Goal: Task Accomplishment & Management: Use online tool/utility

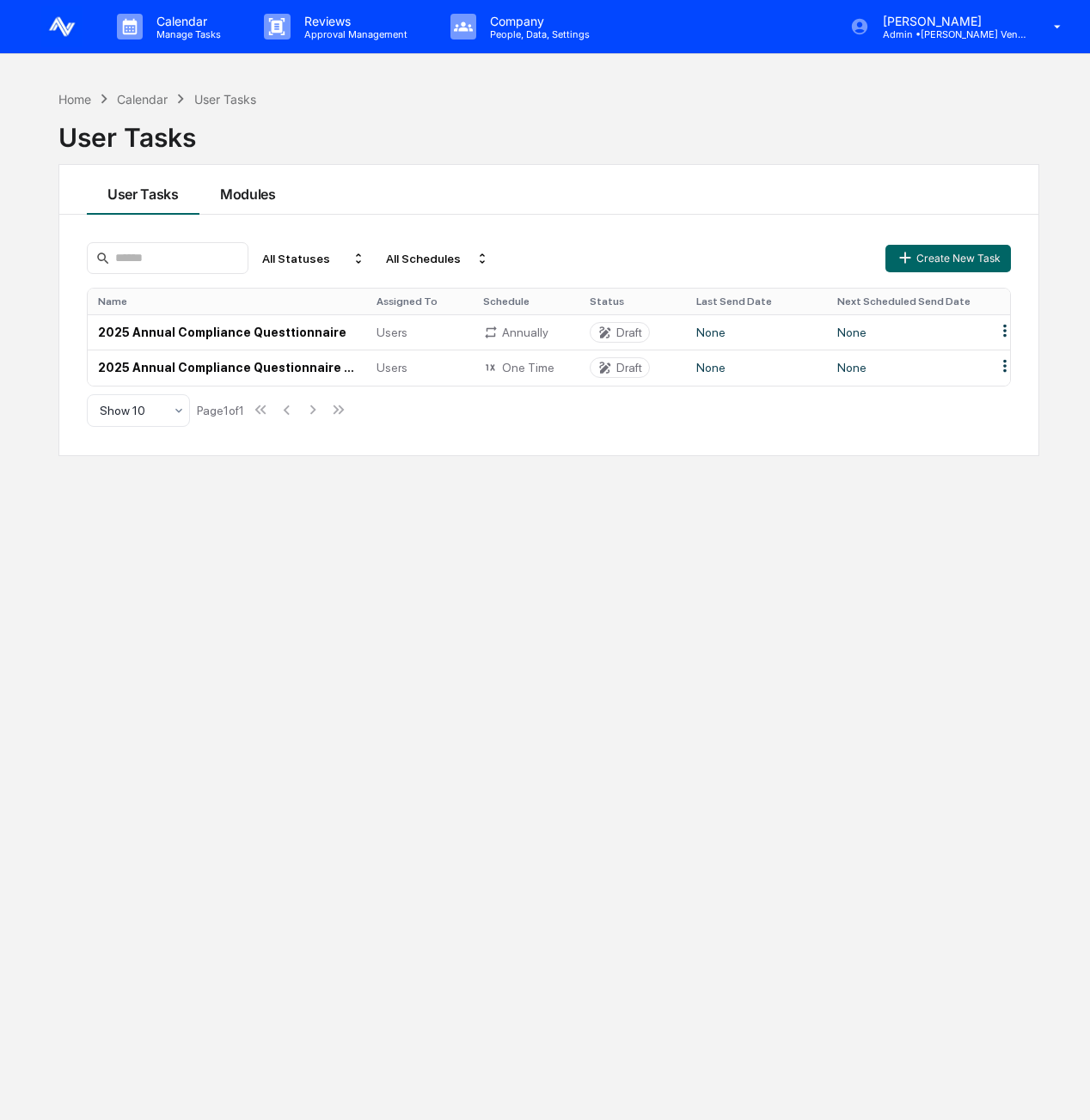
click at [267, 181] on button "Modules" at bounding box center [247, 190] width 97 height 50
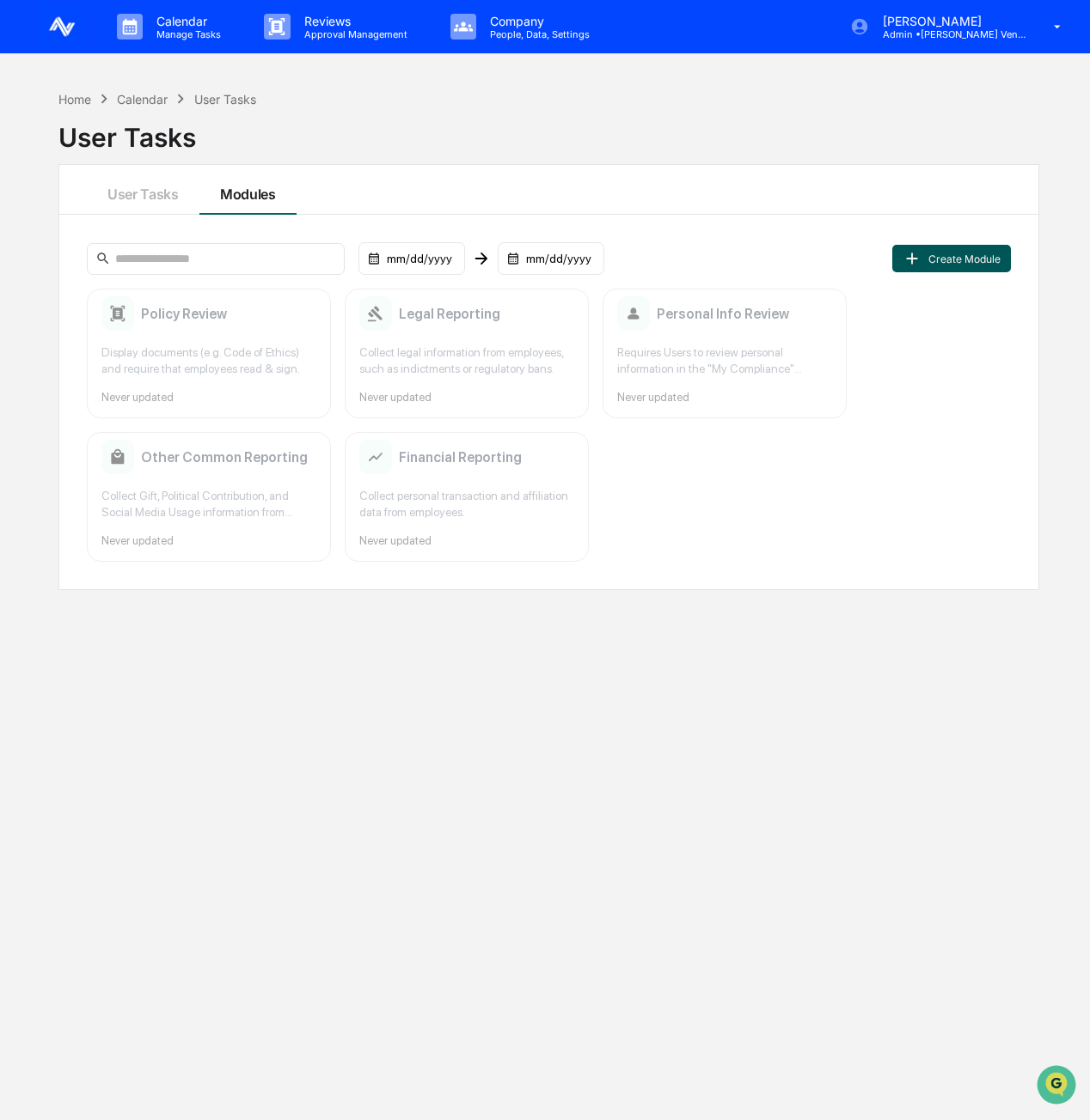
click at [991, 254] on button "Create Module" at bounding box center [952, 258] width 119 height 27
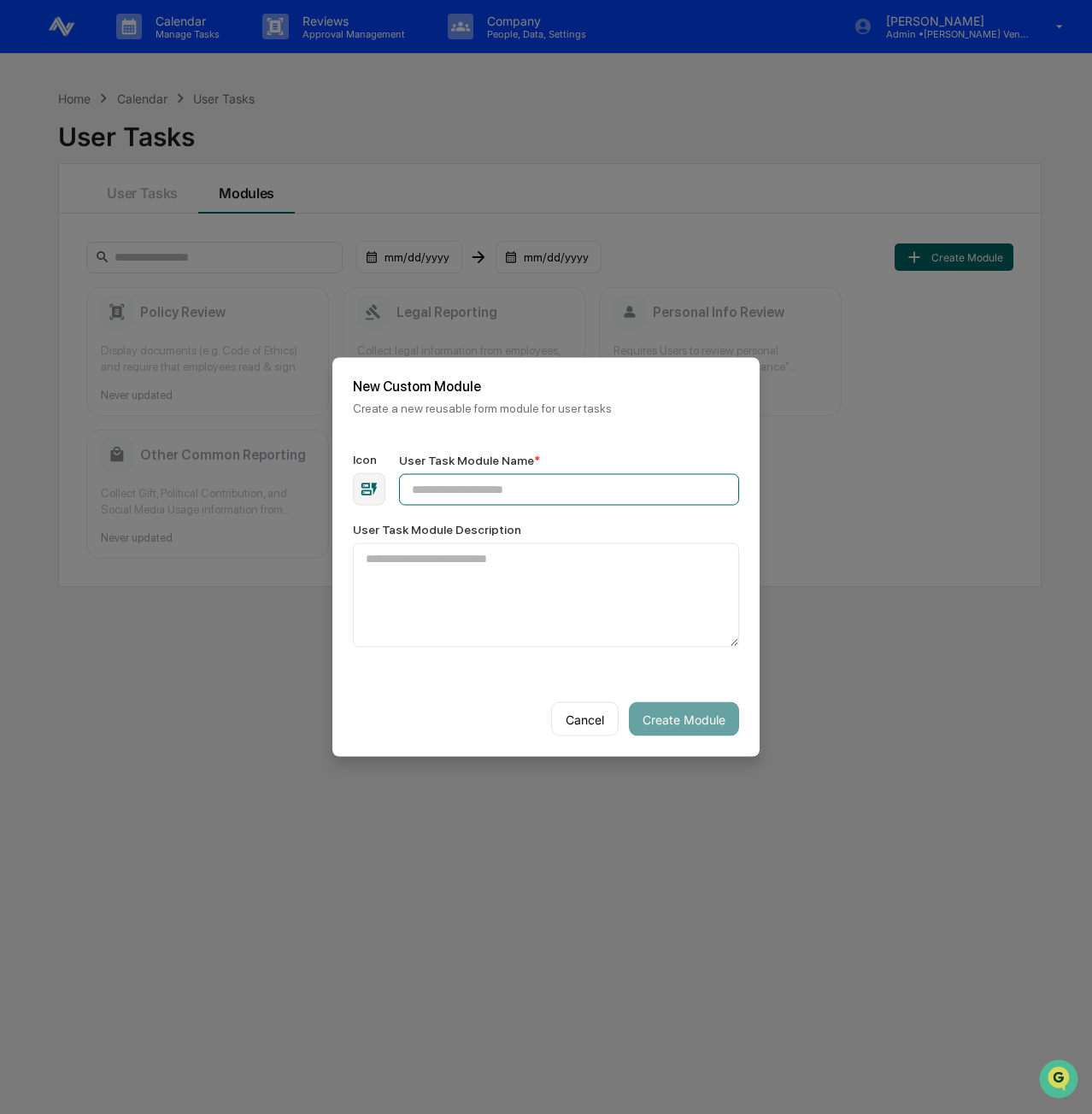
click at [474, 496] on input "User Task Module Name *" at bounding box center [569, 490] width 340 height 32
type input "**********"
click at [713, 719] on button "Create Module" at bounding box center [684, 719] width 110 height 34
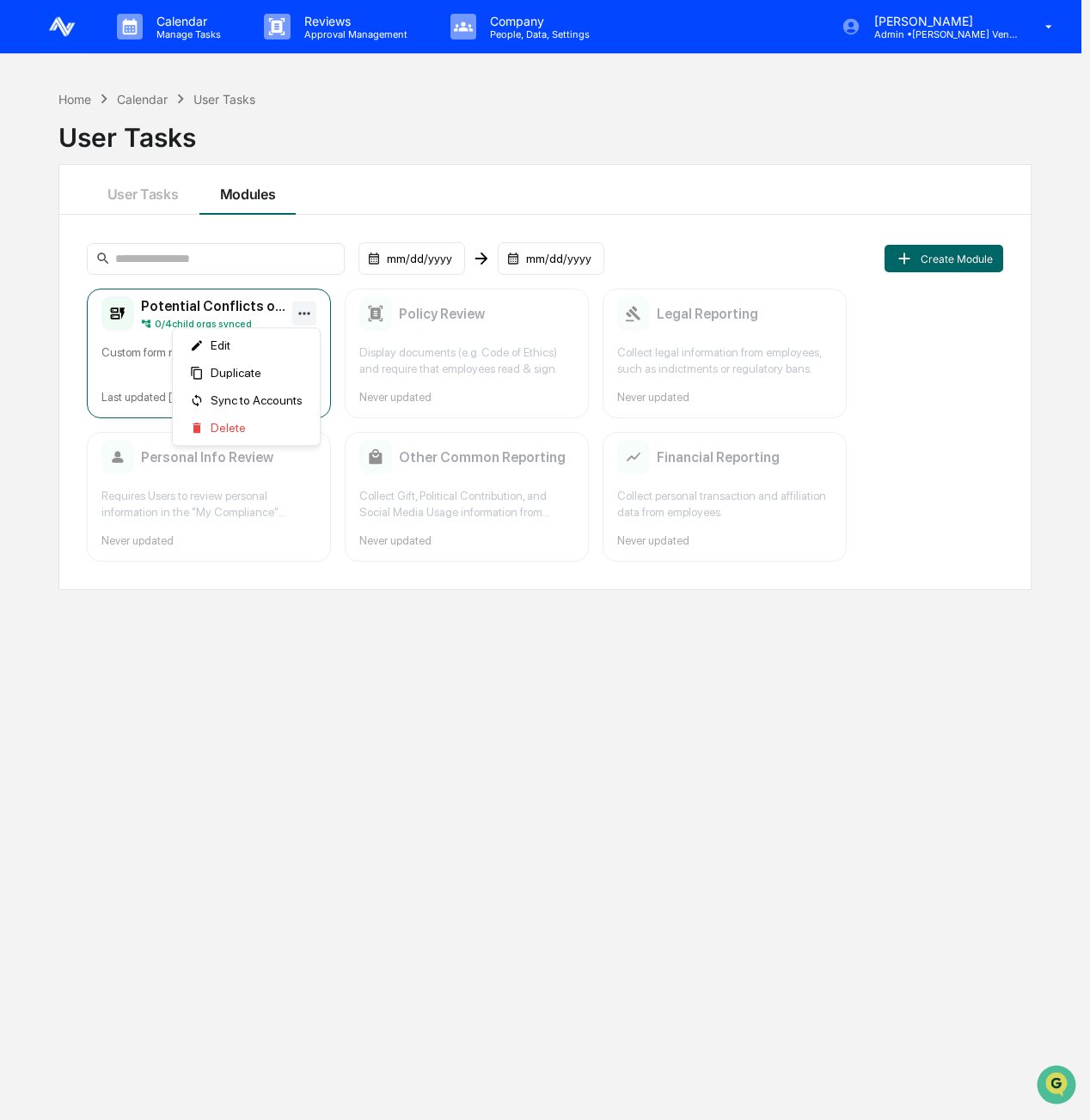
click at [313, 309] on html "Calendar Manage Tasks Reviews Approval Management Company People, Data, Setting…" at bounding box center [545, 560] width 1090 height 1120
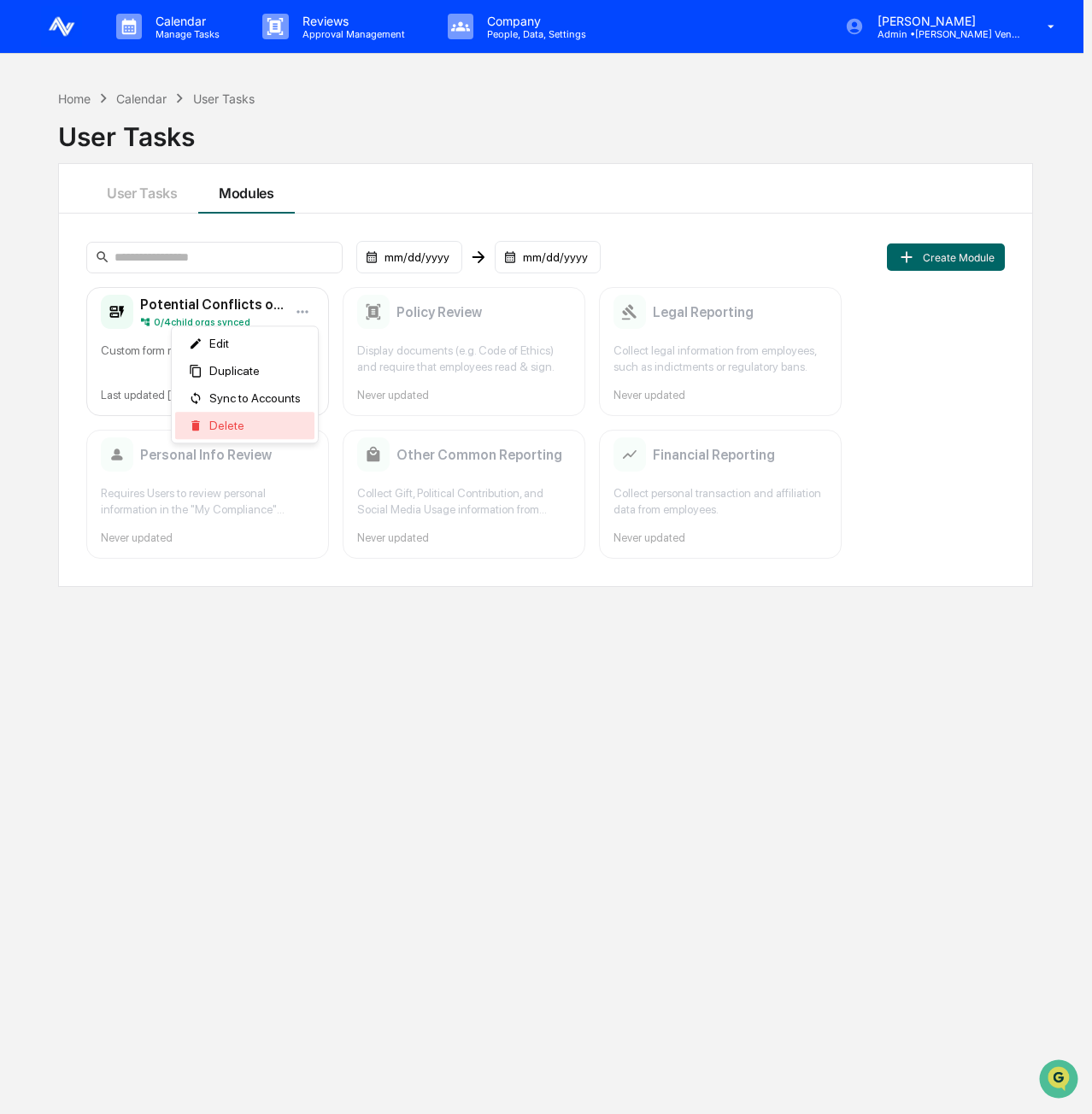
click at [283, 433] on div "Delete" at bounding box center [245, 425] width 139 height 27
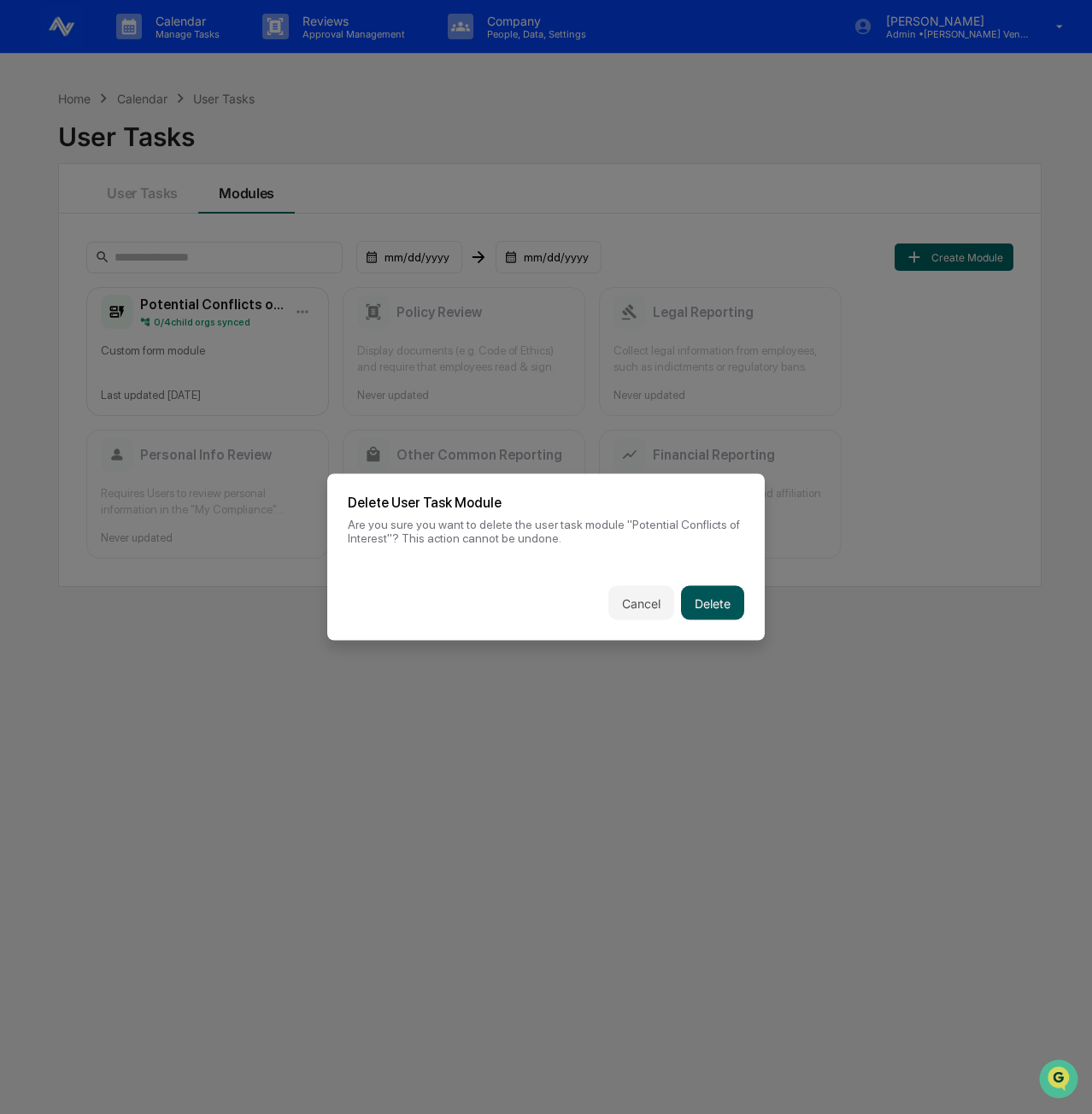
click at [738, 613] on button "Delete" at bounding box center [713, 603] width 64 height 34
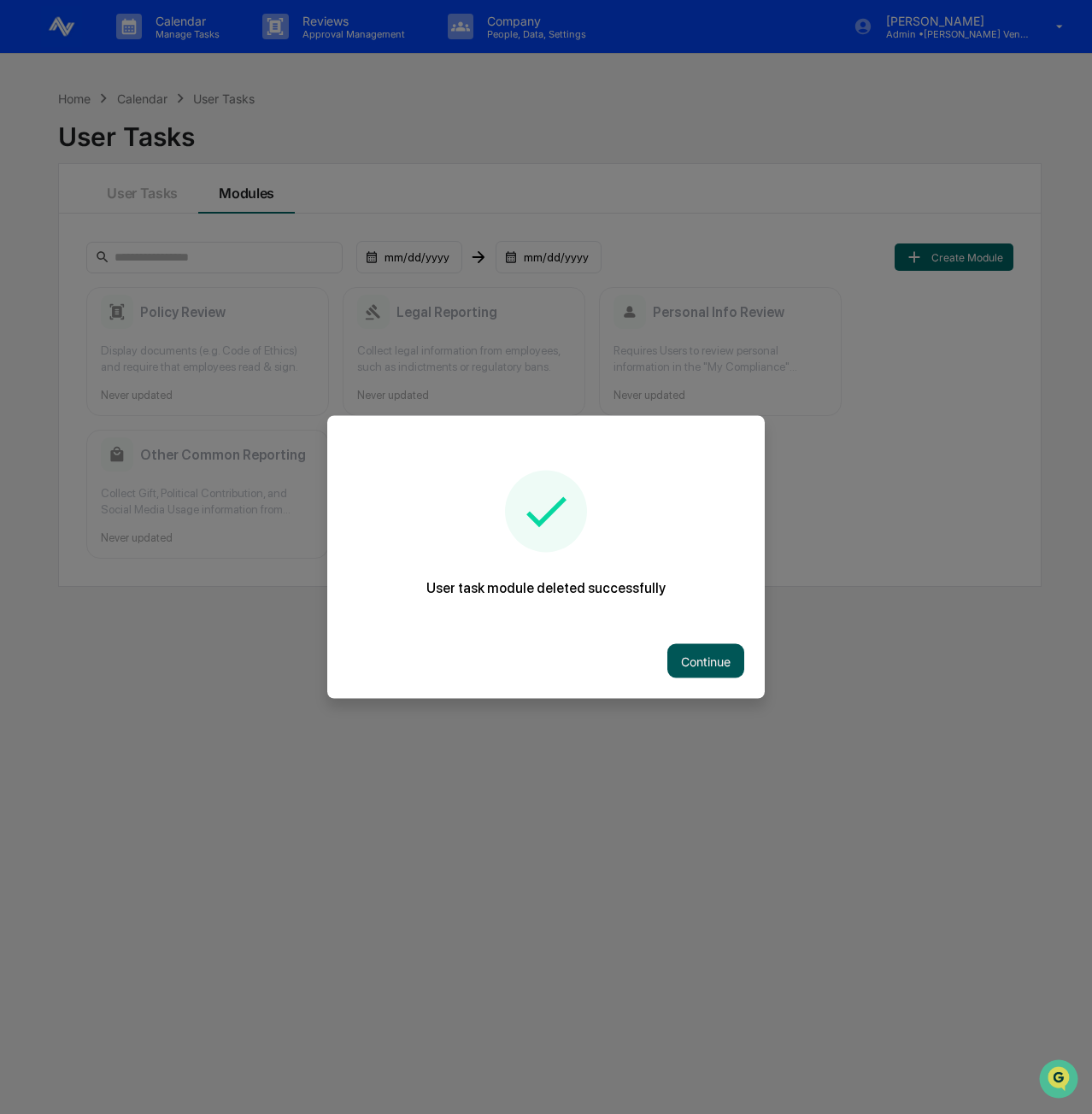
click at [688, 662] on button "Continue" at bounding box center [706, 662] width 77 height 34
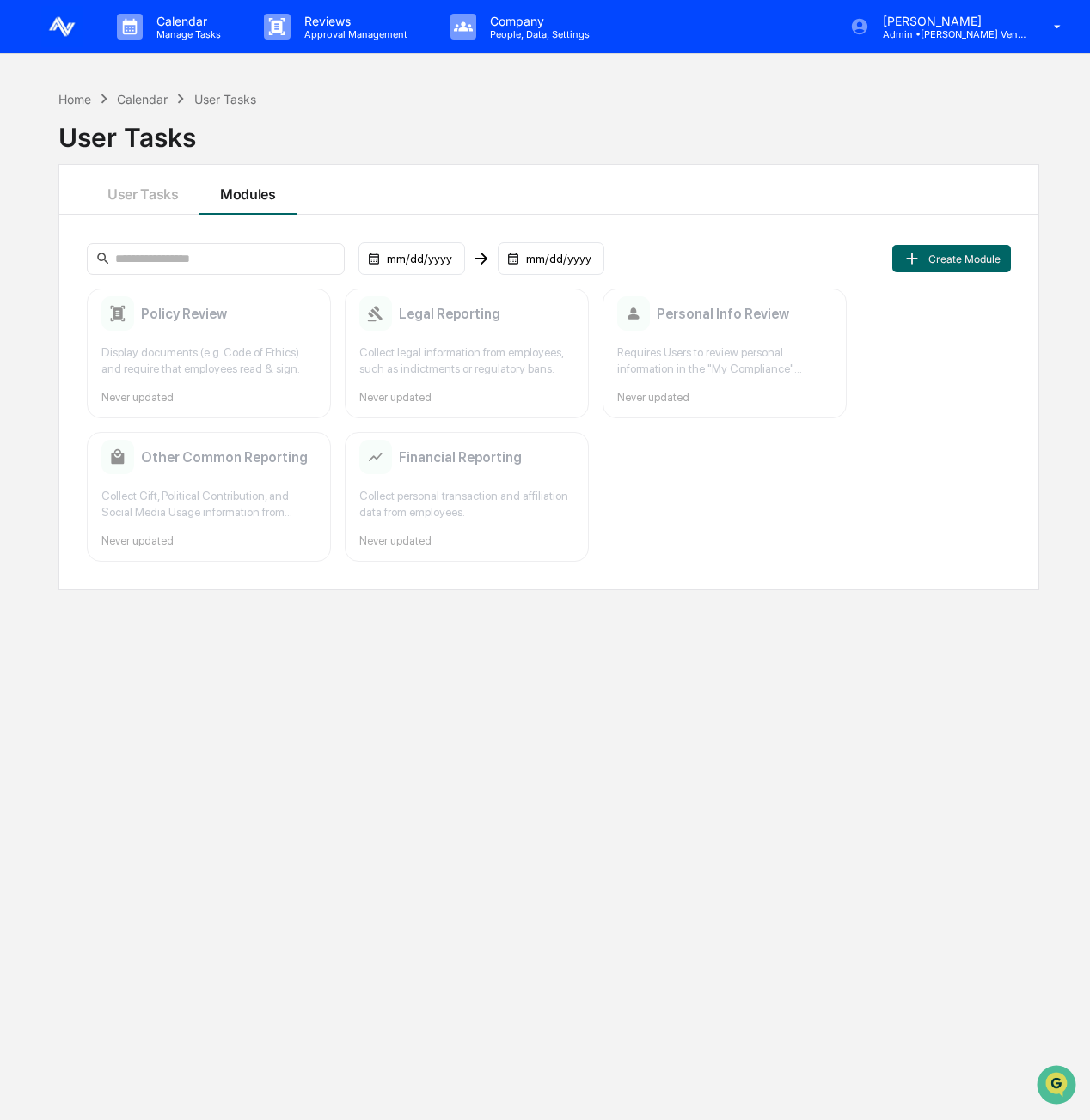
click at [232, 97] on div "User Tasks" at bounding box center [225, 99] width 62 height 14
click at [152, 179] on button "User Tasks" at bounding box center [143, 190] width 113 height 50
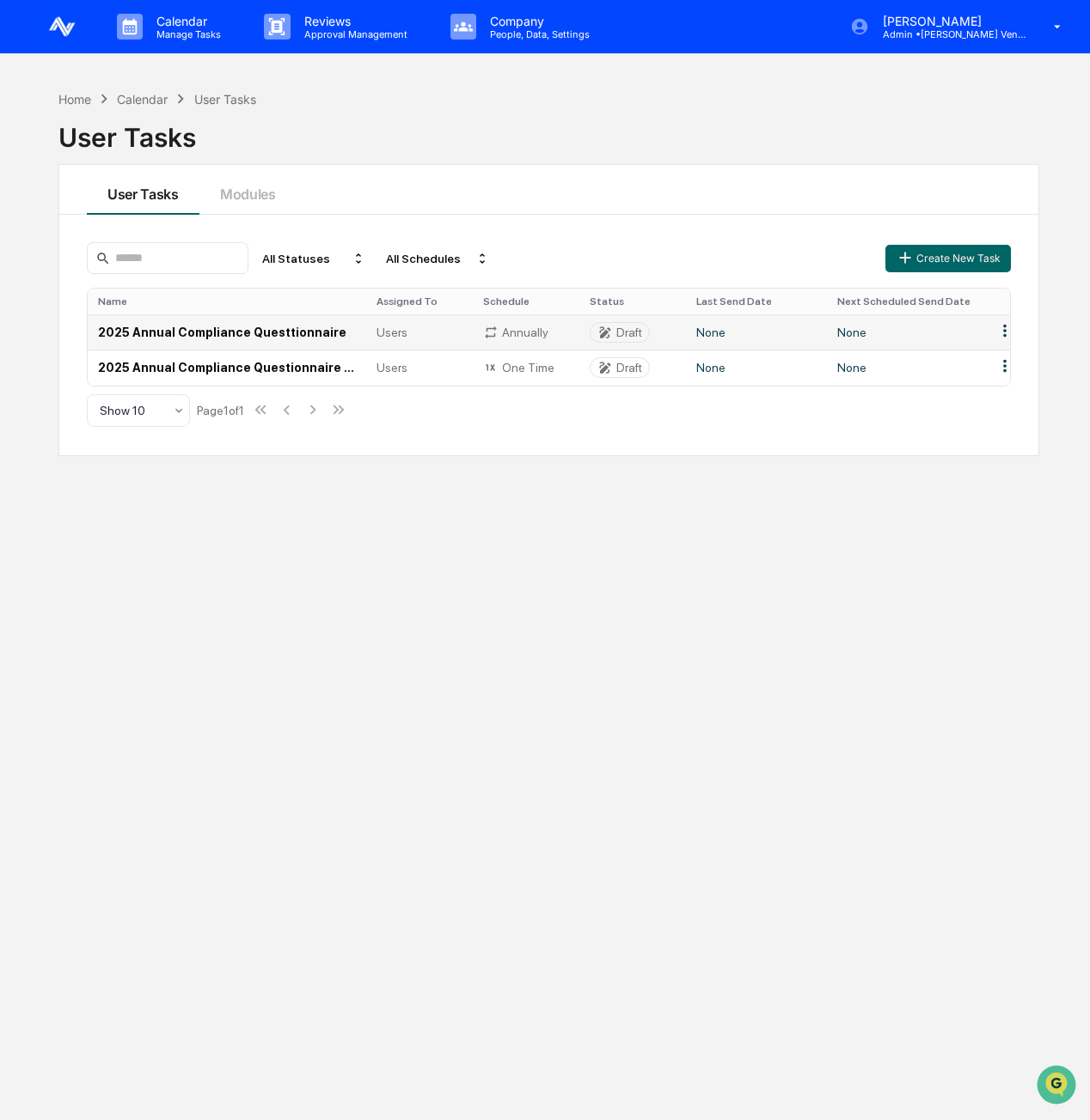
click at [262, 329] on td "2025 Annual Compliance Questtionnaire" at bounding box center [227, 333] width 278 height 35
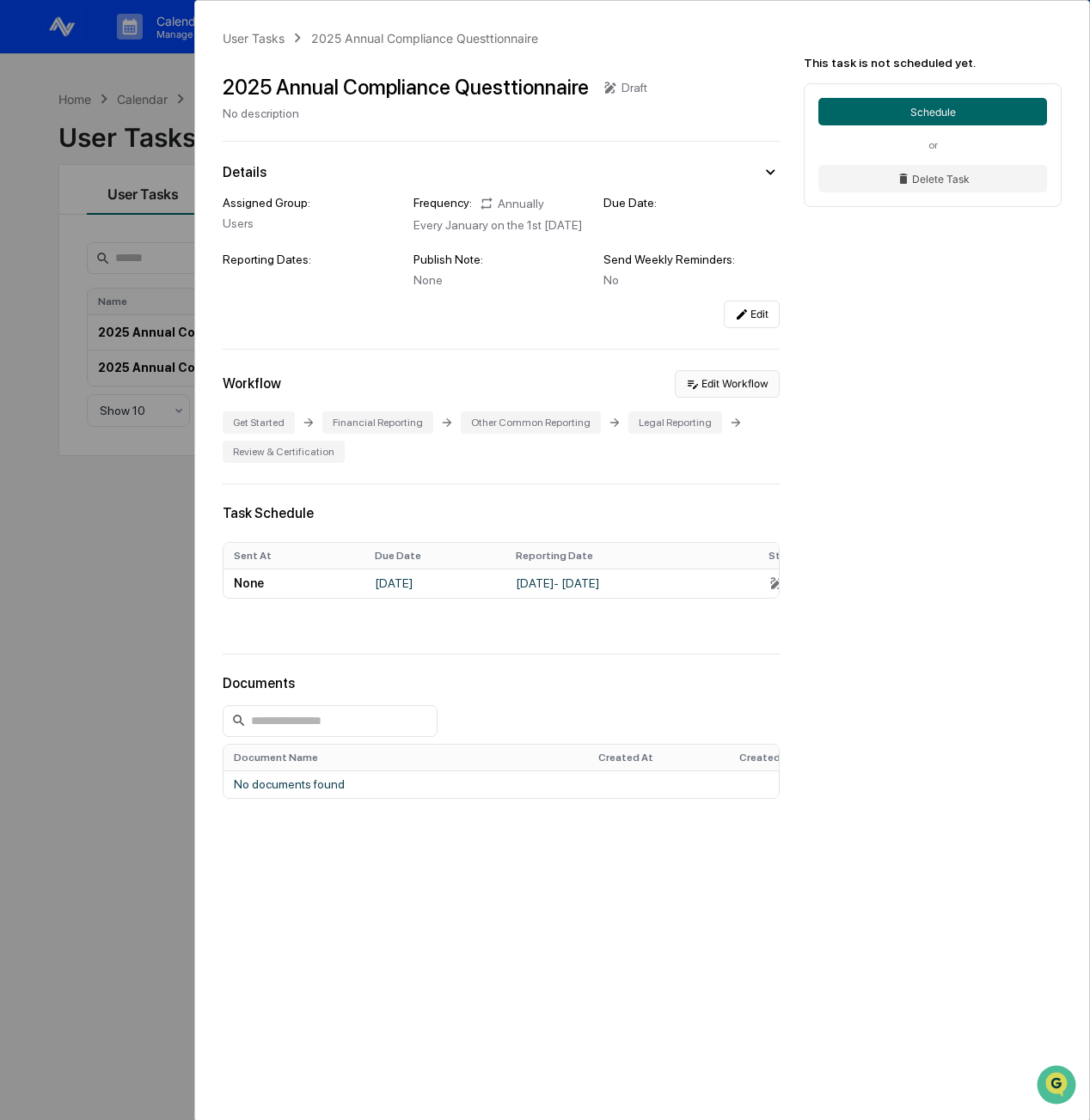
click at [765, 386] on button "Edit Workflow" at bounding box center [727, 384] width 105 height 27
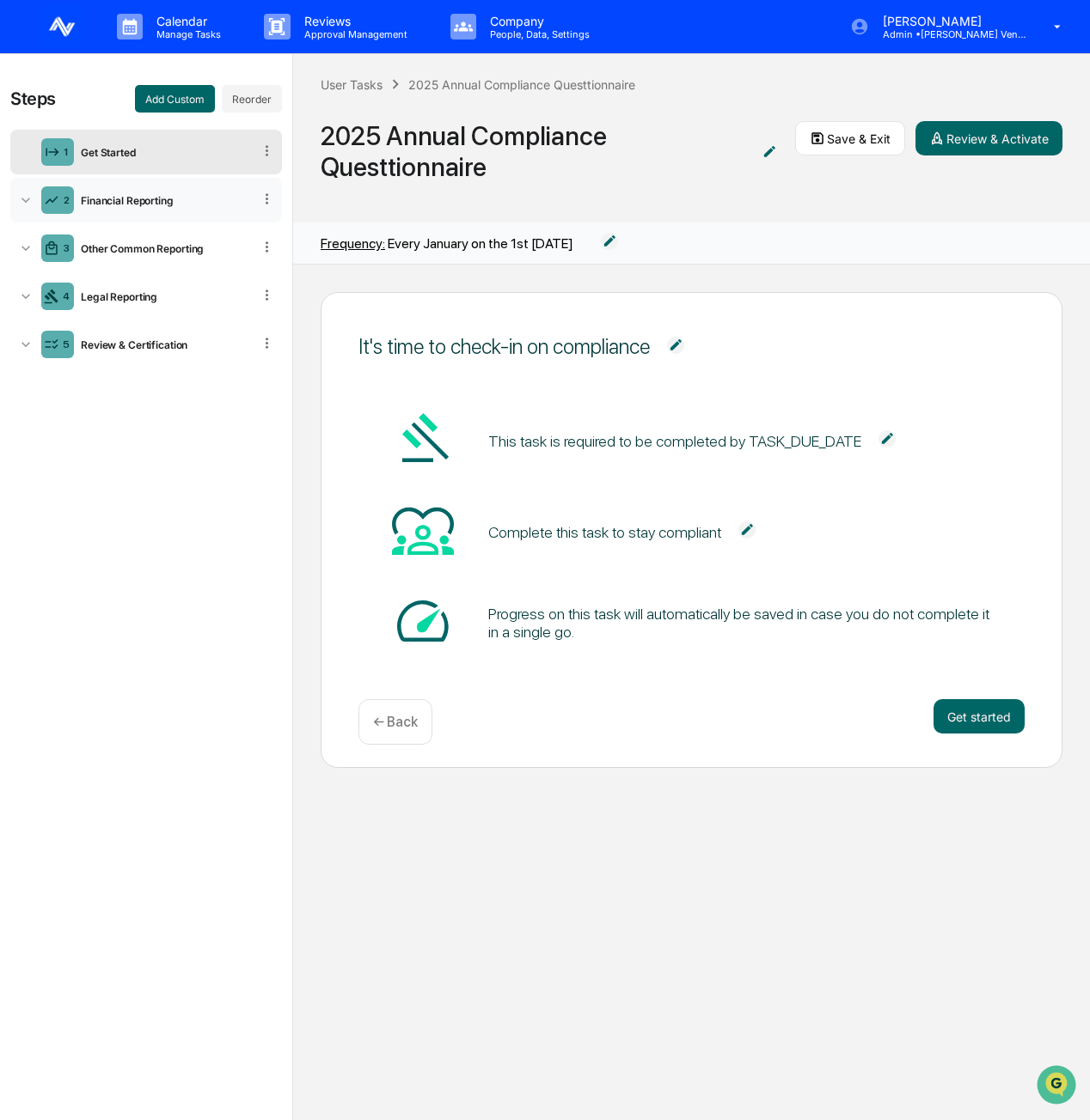
click at [153, 205] on div "Financial Reporting" at bounding box center [162, 200] width 178 height 13
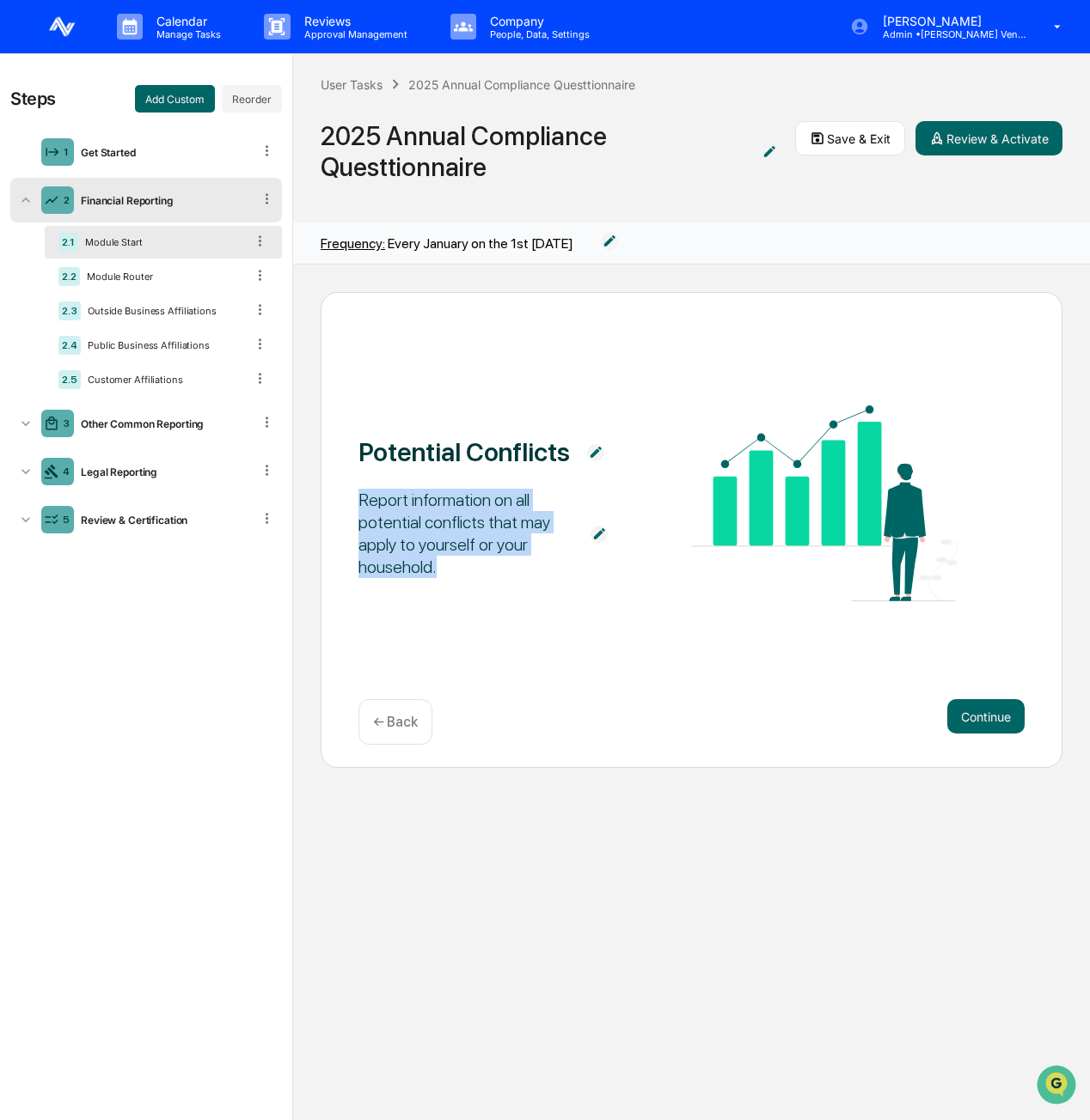
drag, startPoint x: 439, startPoint y: 566, endPoint x: 357, endPoint y: 499, distance: 105.9
click at [358, 499] on div "Report information on all potential conflicts that may apply to yourself or you…" at bounding box center [466, 533] width 215 height 90
copy div "Report information on all potential conflicts that may apply to yourself or you…"
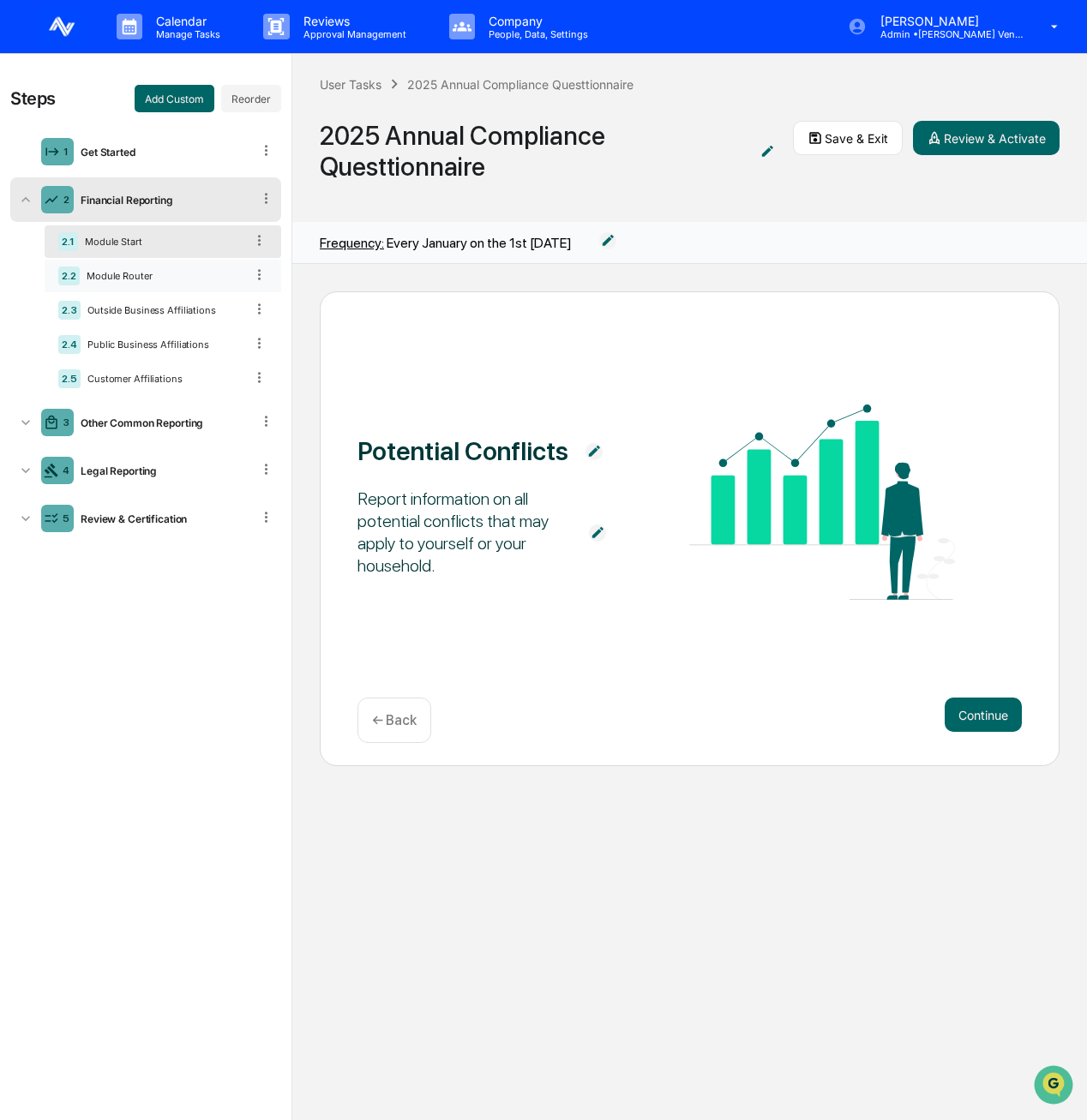
click at [205, 282] on div "2.2 Module Router" at bounding box center [162, 276] width 236 height 33
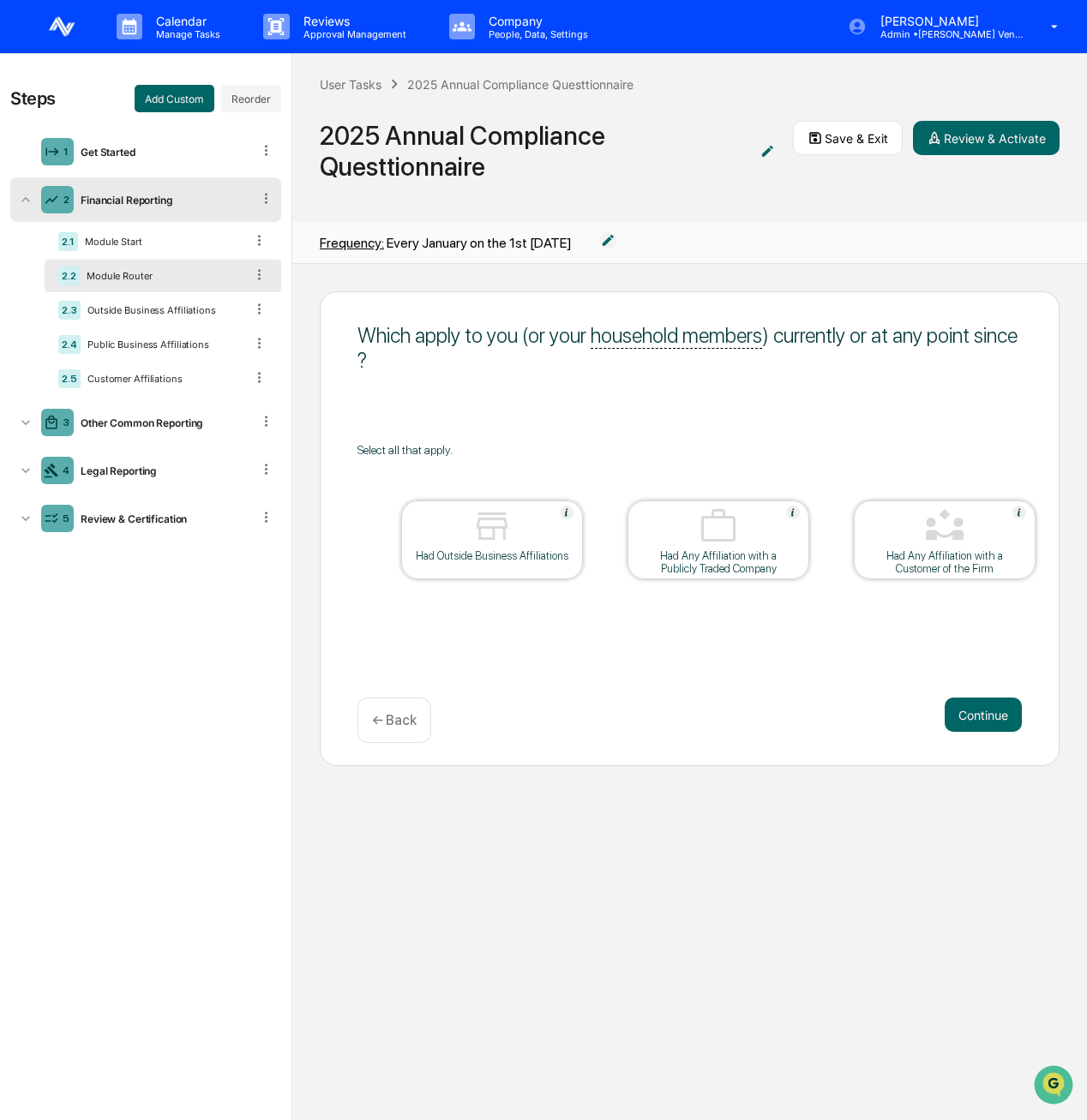
click at [706, 405] on div "Which apply to you (or your household members ) currently or at any point since…" at bounding box center [689, 528] width 739 height 475
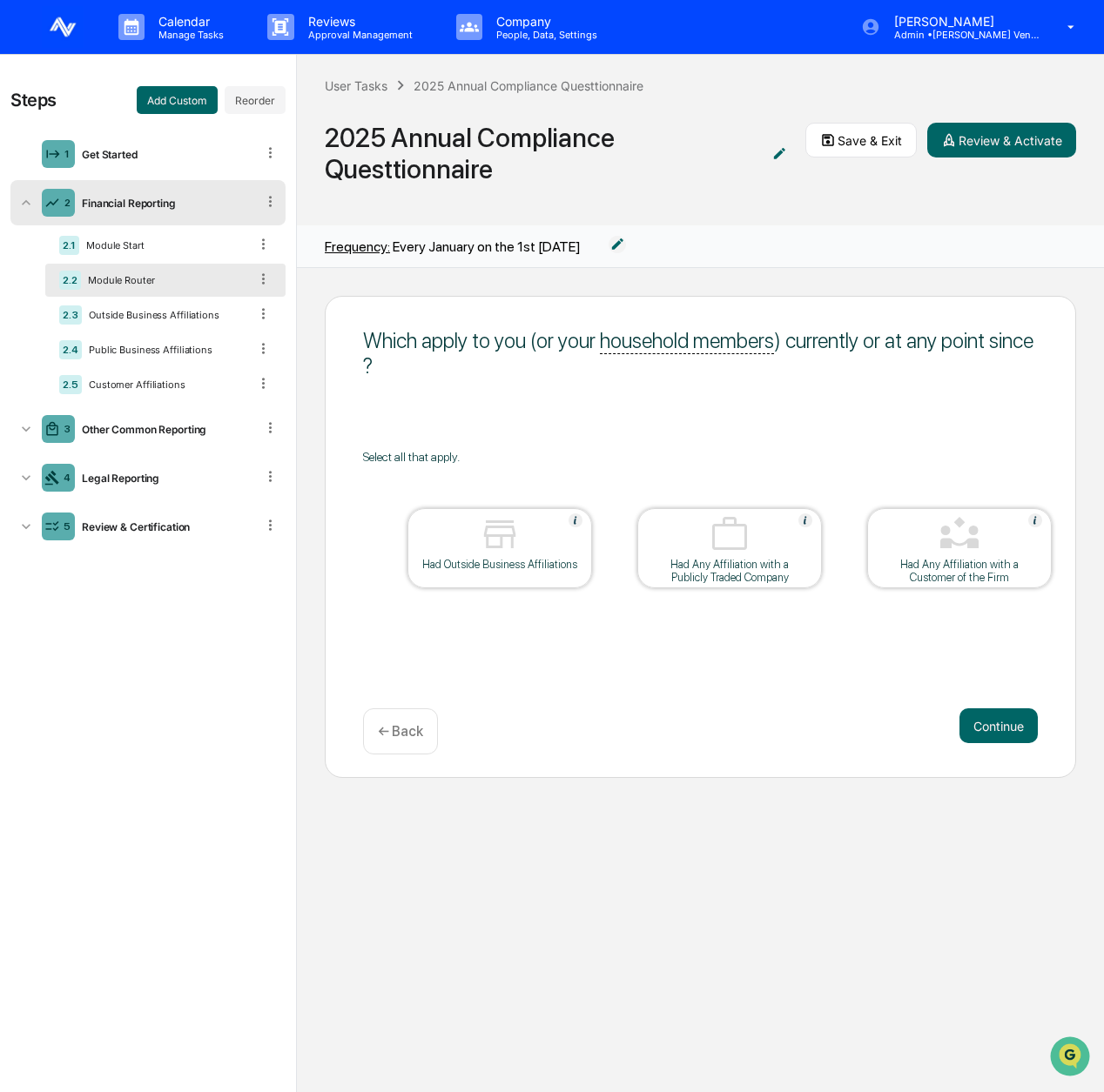
click at [146, 205] on div "Financial Reporting" at bounding box center [164, 203] width 181 height 13
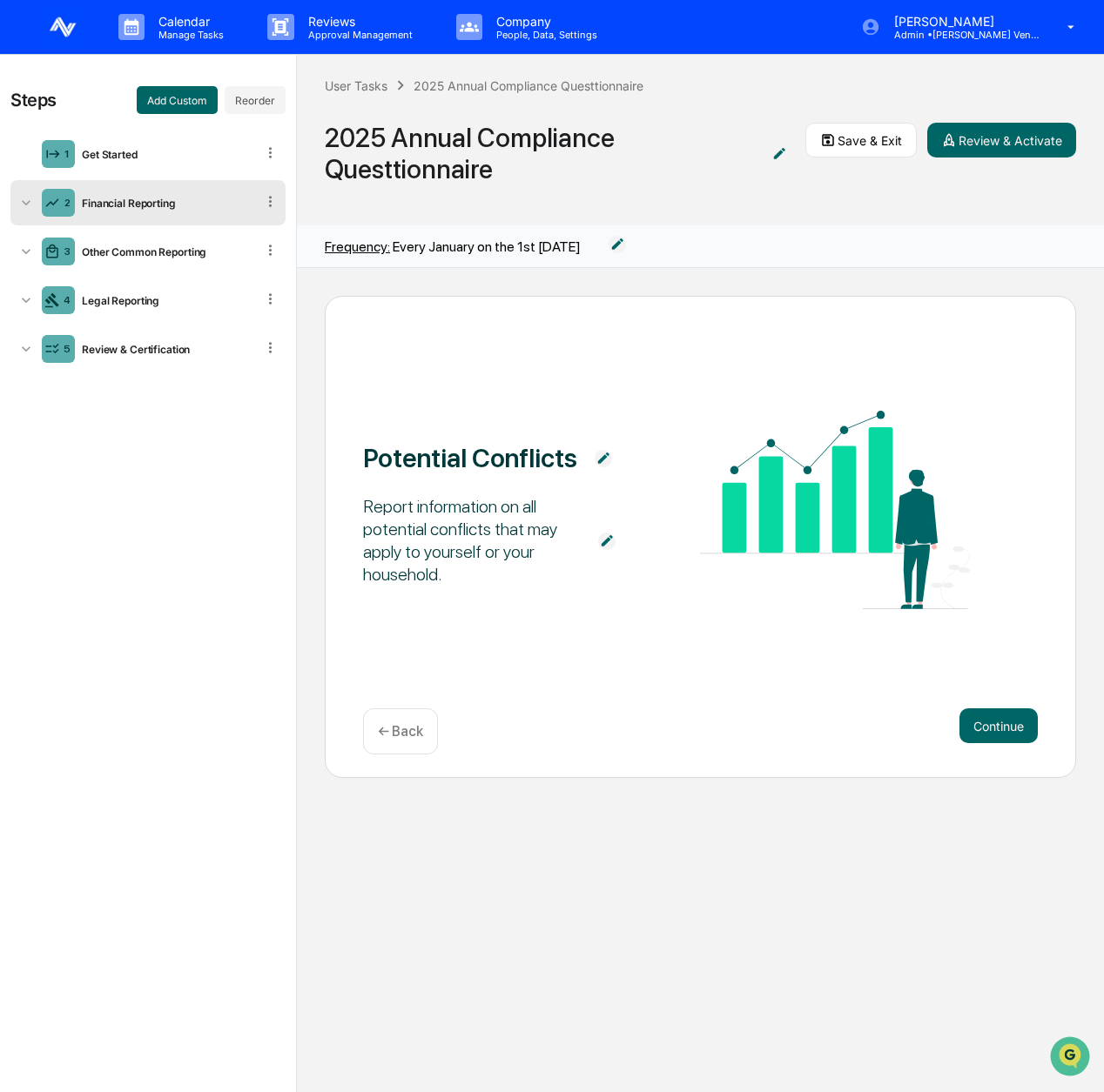
click at [154, 207] on div "Financial Reporting" at bounding box center [164, 203] width 181 height 13
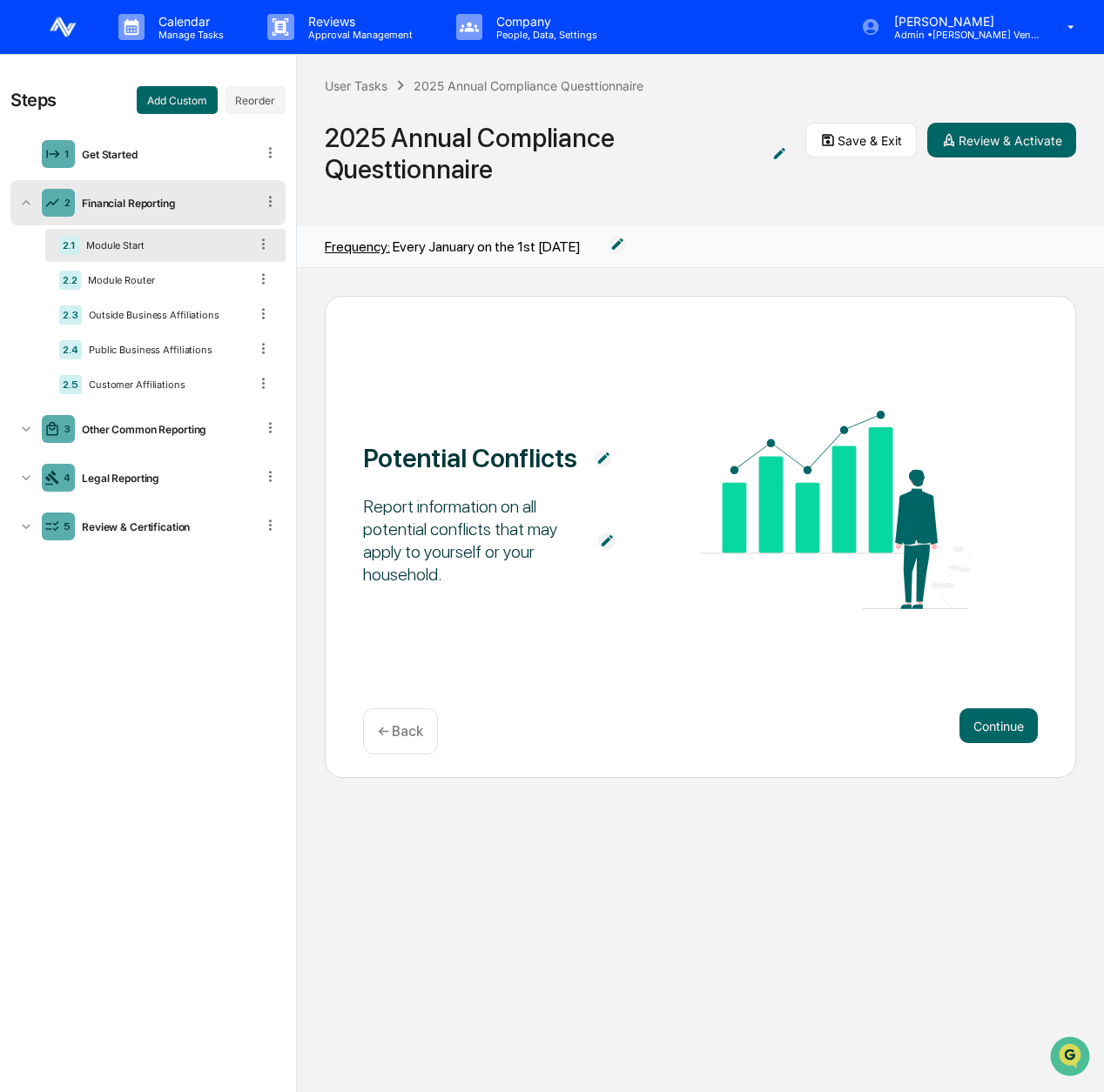
click at [525, 461] on div "Potential Conflicts" at bounding box center [470, 457] width 214 height 31
click at [601, 462] on img at bounding box center [603, 458] width 17 height 17
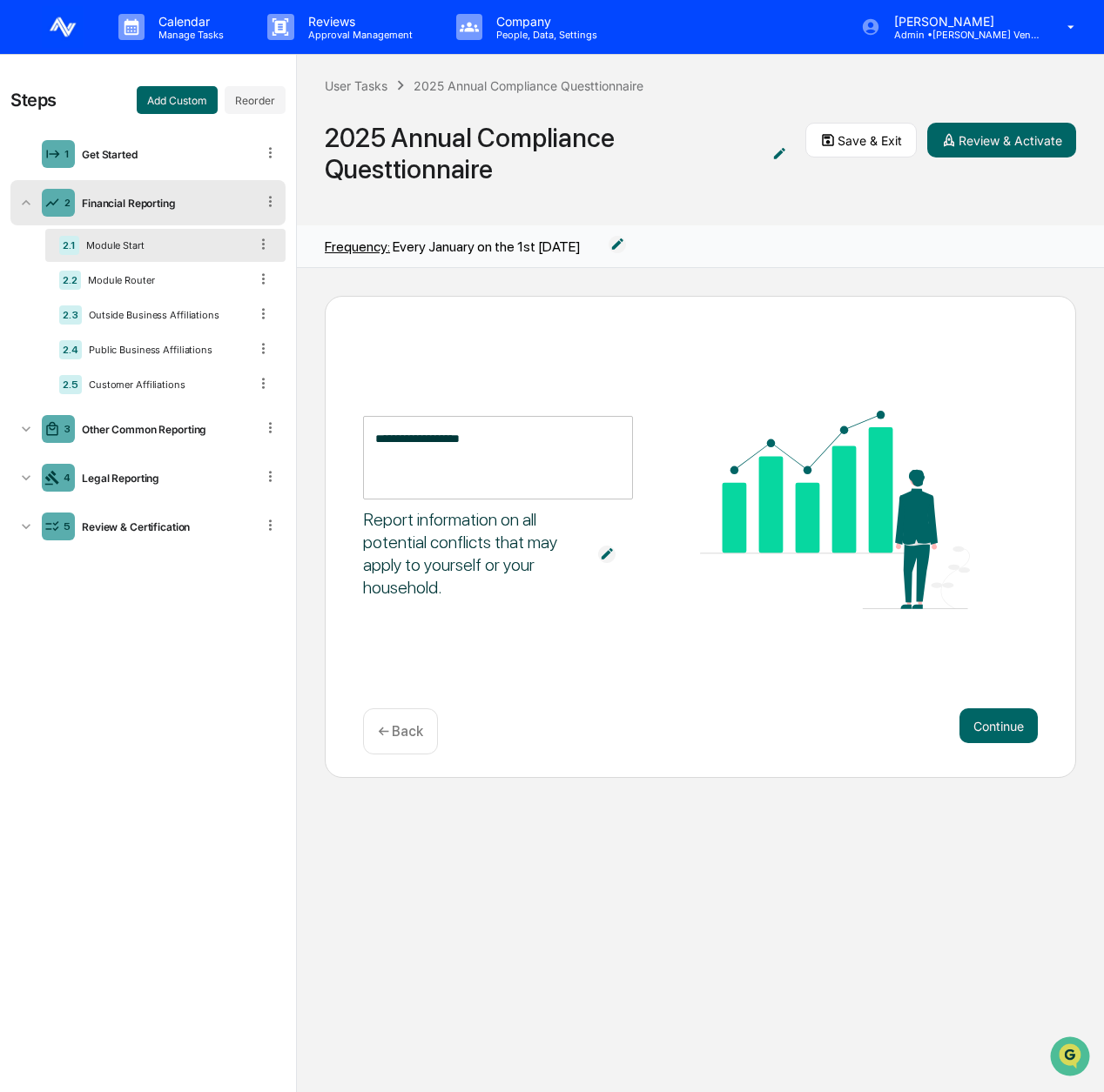
click at [575, 461] on textarea "**********" at bounding box center [498, 457] width 245 height 55
type textarea "**********"
click at [1006, 721] on button "Continue" at bounding box center [998, 726] width 78 height 35
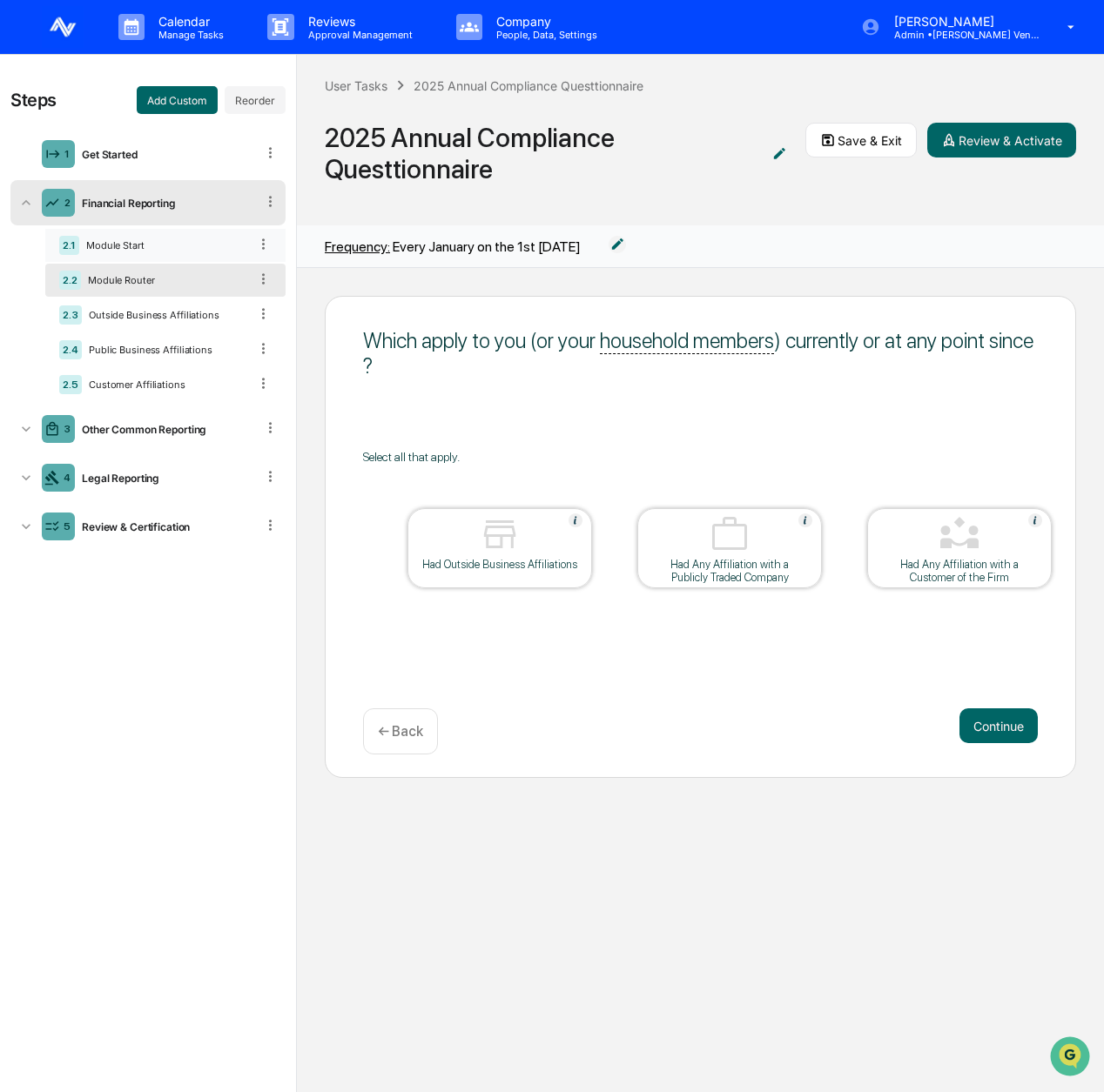
click at [156, 234] on div "2.1 Module Start" at bounding box center [164, 245] width 240 height 33
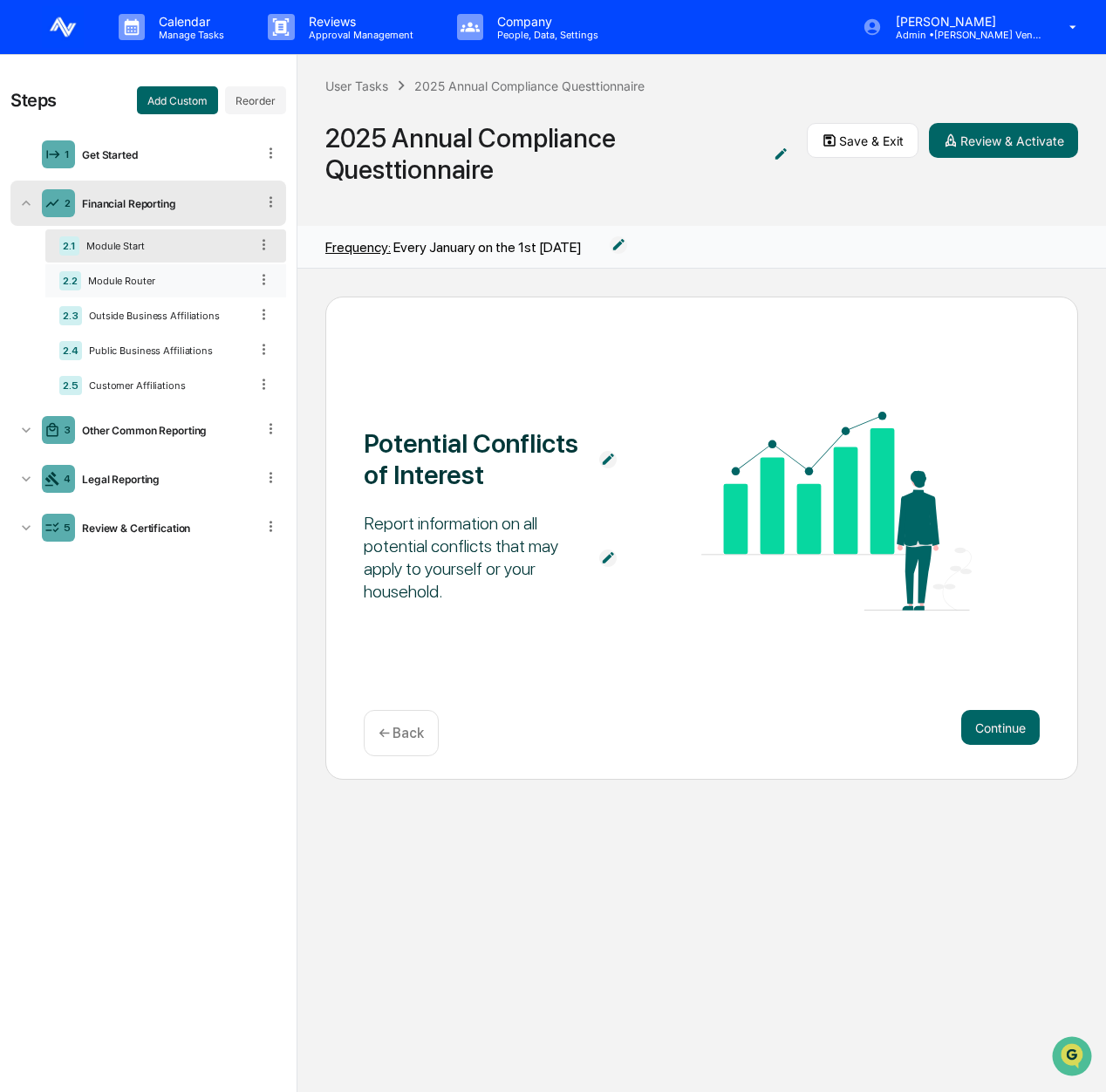
click at [145, 280] on div "Module Router" at bounding box center [165, 281] width 167 height 13
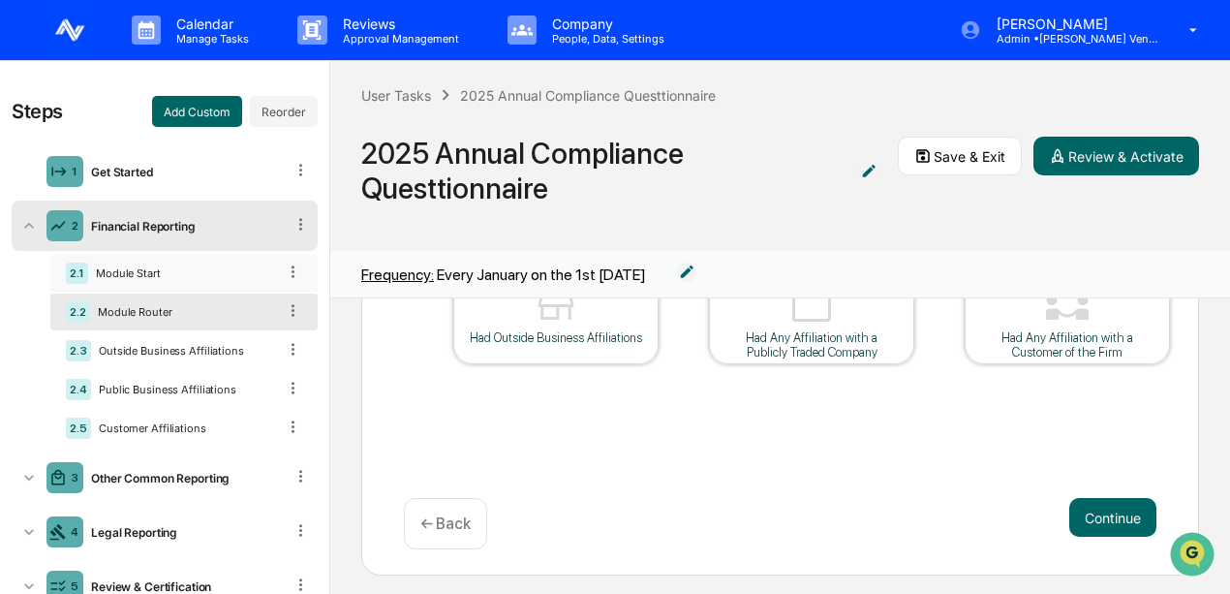
click at [143, 263] on div "2.1 Module Start" at bounding box center [183, 273] width 267 height 37
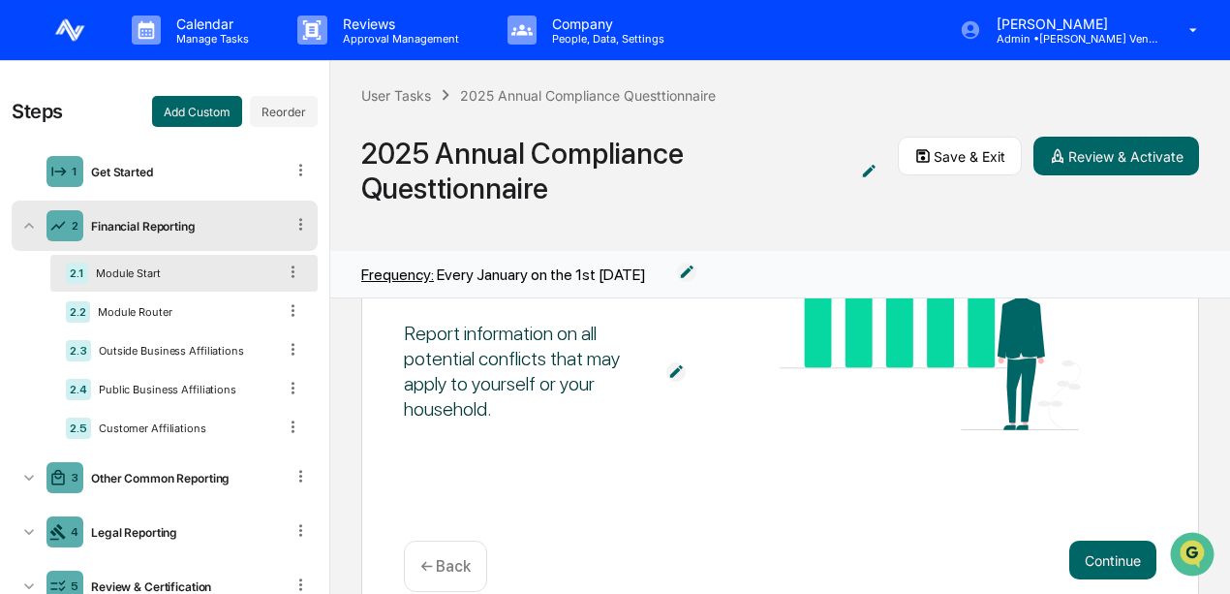
scroll to position [151, 0]
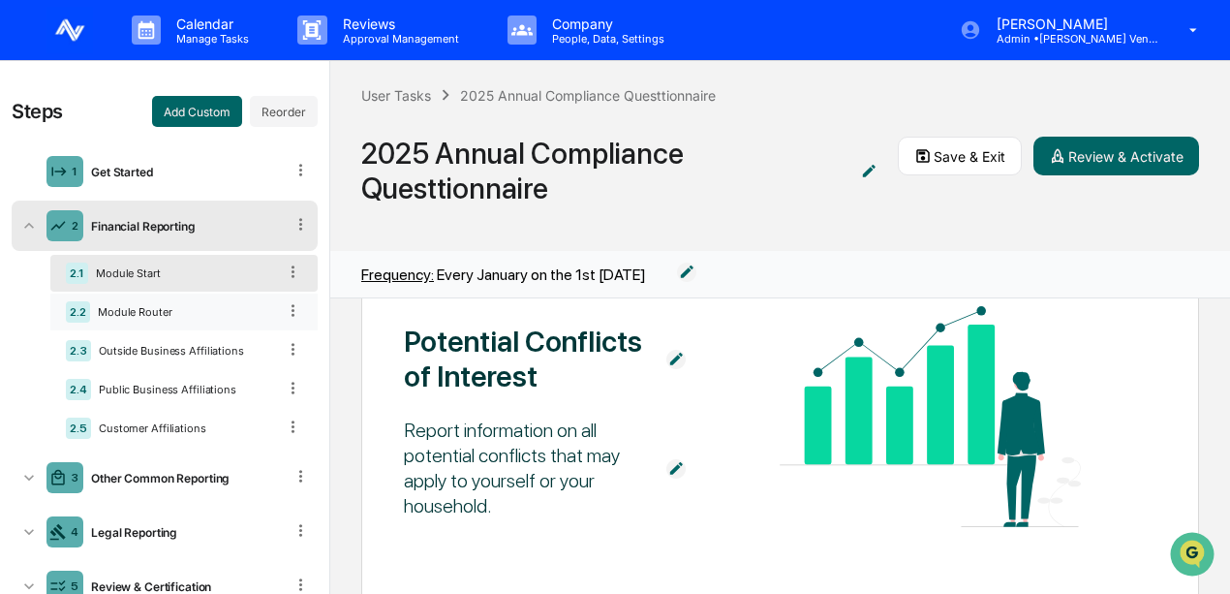
click at [110, 323] on div "2.2 Module Router" at bounding box center [183, 312] width 267 height 37
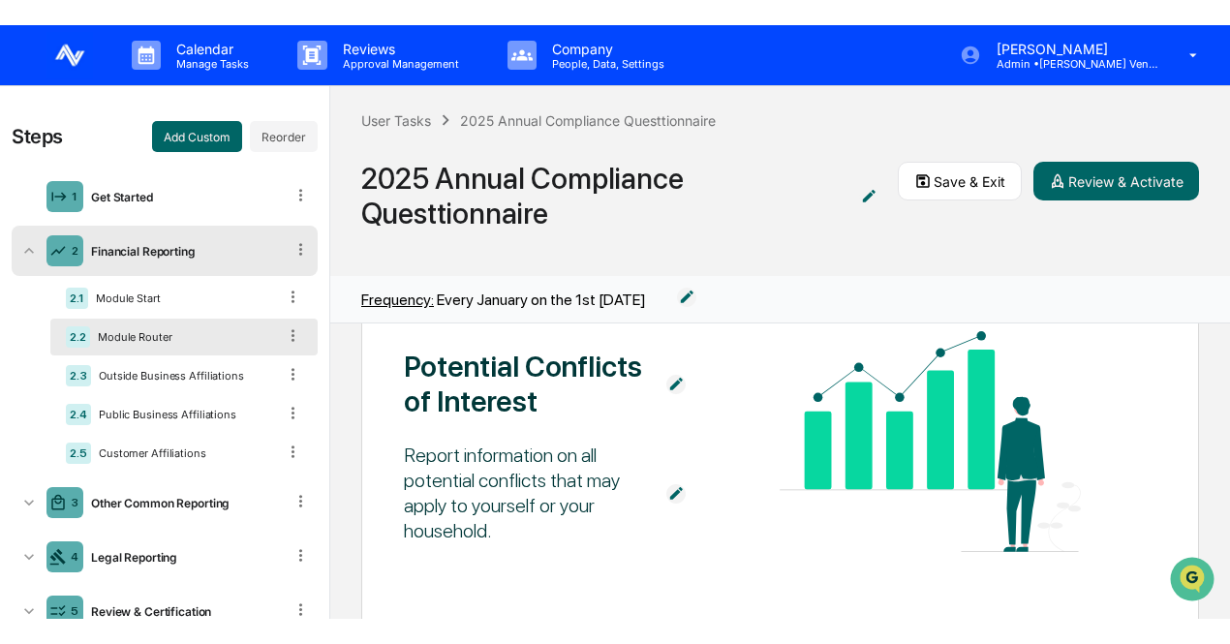
scroll to position [194, 0]
